Goal: Check status: Check status

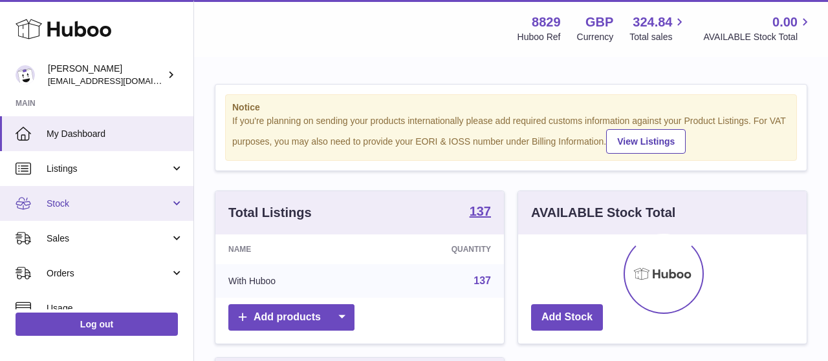
scroll to position [202, 288]
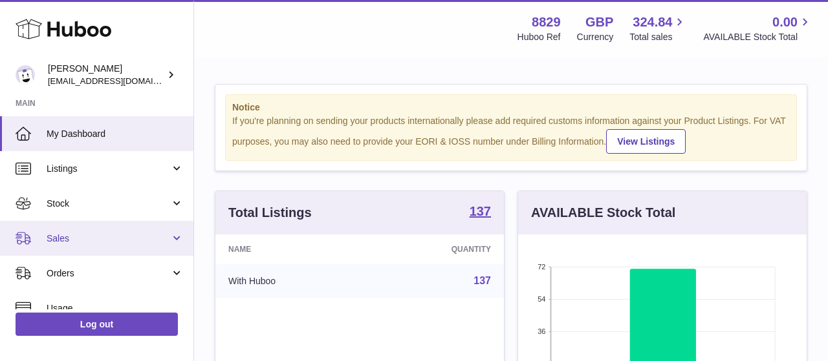
click at [89, 238] on span "Sales" at bounding box center [108, 239] width 123 height 12
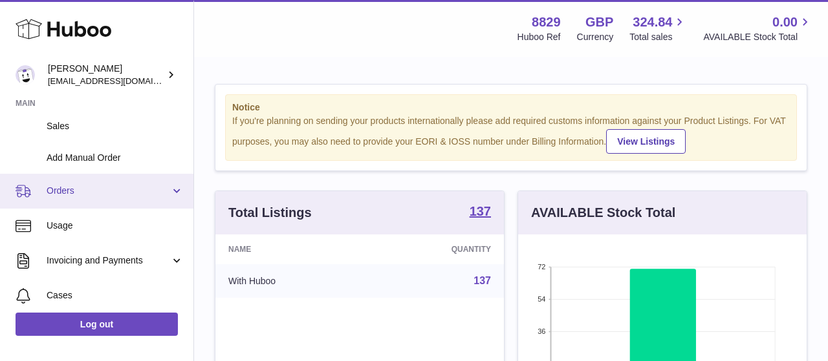
scroll to position [150, 0]
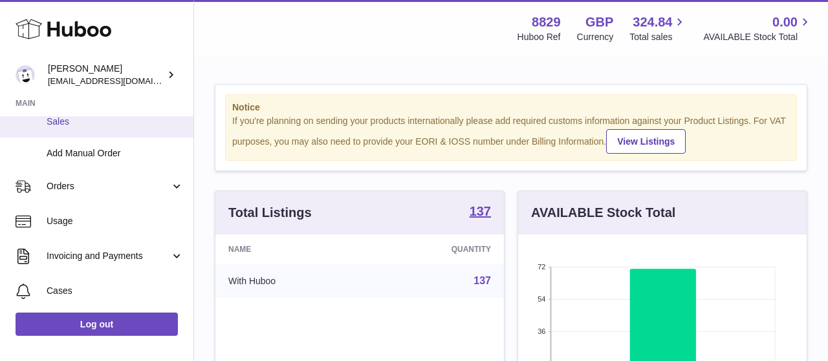
click at [79, 120] on span "Sales" at bounding box center [115, 122] width 137 height 12
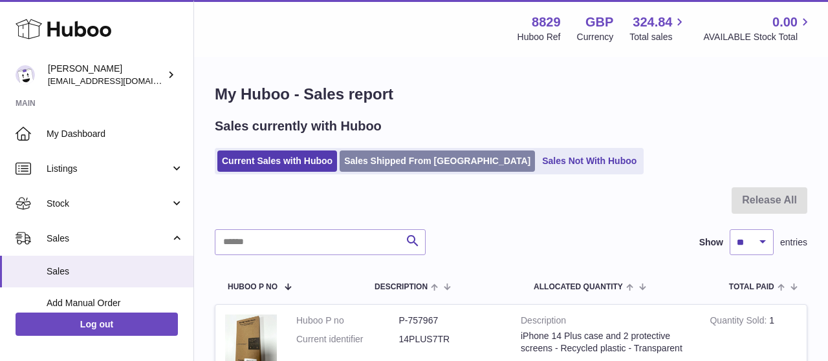
click at [389, 162] on link "Sales Shipped From [GEOGRAPHIC_DATA]" at bounding box center [436, 161] width 195 height 21
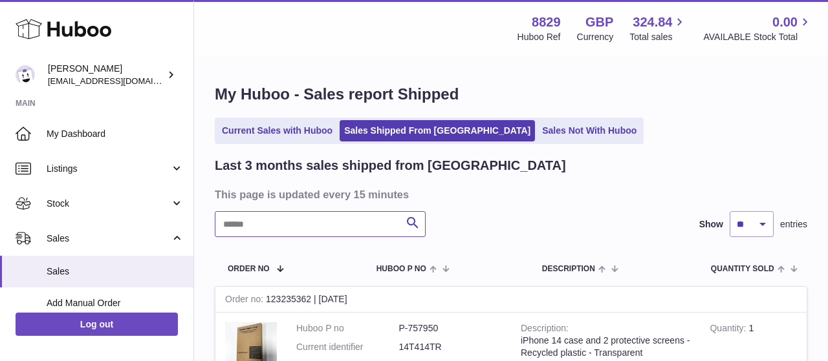
click at [306, 227] on input "text" at bounding box center [320, 224] width 211 height 26
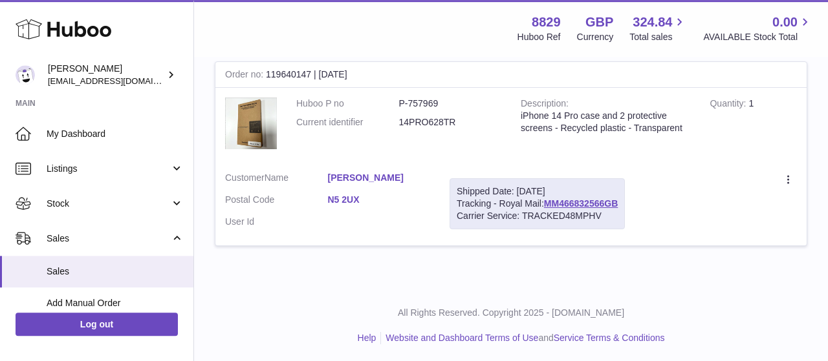
scroll to position [226, 0]
type input "******"
drag, startPoint x: 554, startPoint y: 200, endPoint x: 644, endPoint y: 200, distance: 89.9
click at [634, 200] on td "Shipped Date: 24th Jun 2025 Tracking - Royal Mail: MM466832566GB Carrier Servic…" at bounding box center [537, 203] width 195 height 83
copy div "MM466832566GB"
